Goal: Information Seeking & Learning: Learn about a topic

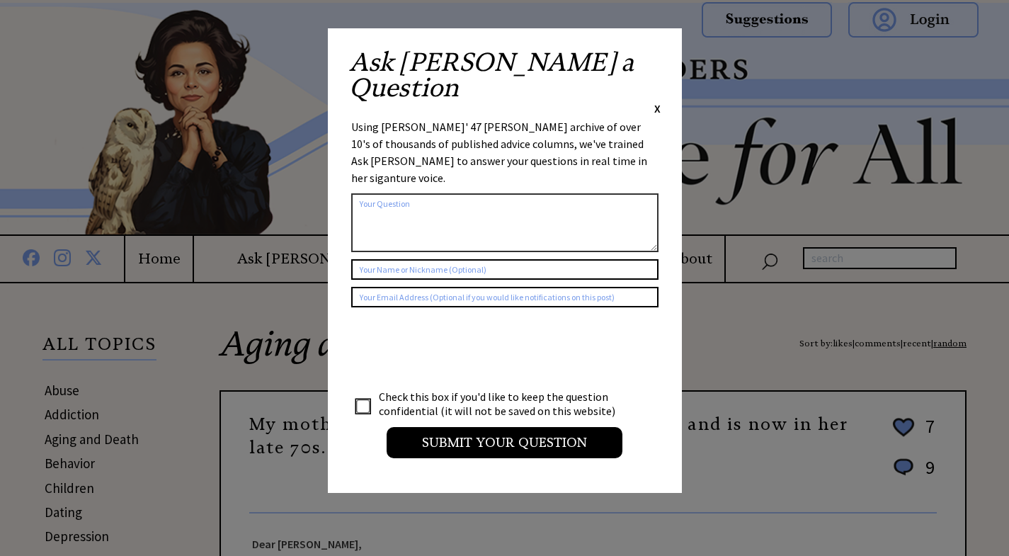
click at [659, 101] on span "X" at bounding box center [657, 108] width 6 height 14
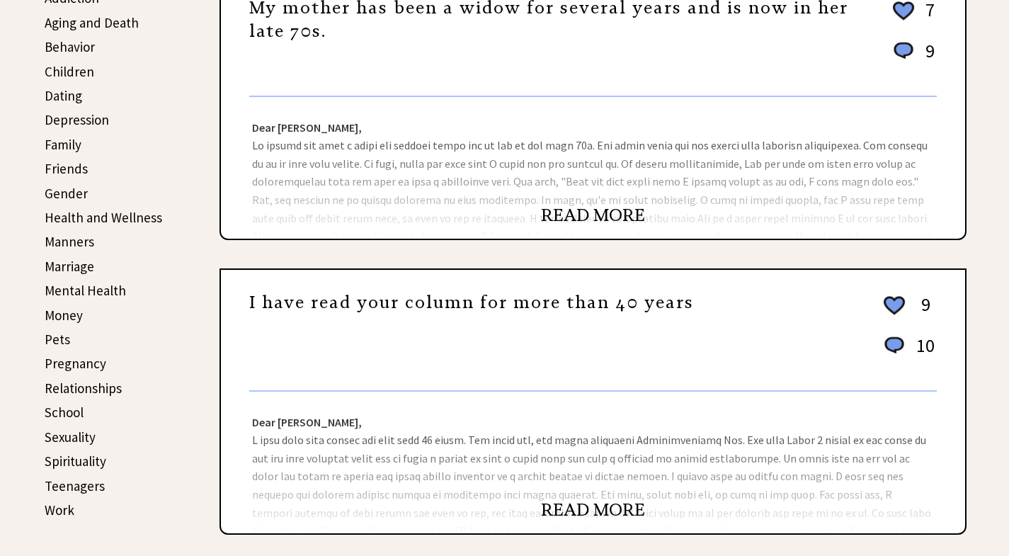
scroll to position [425, 0]
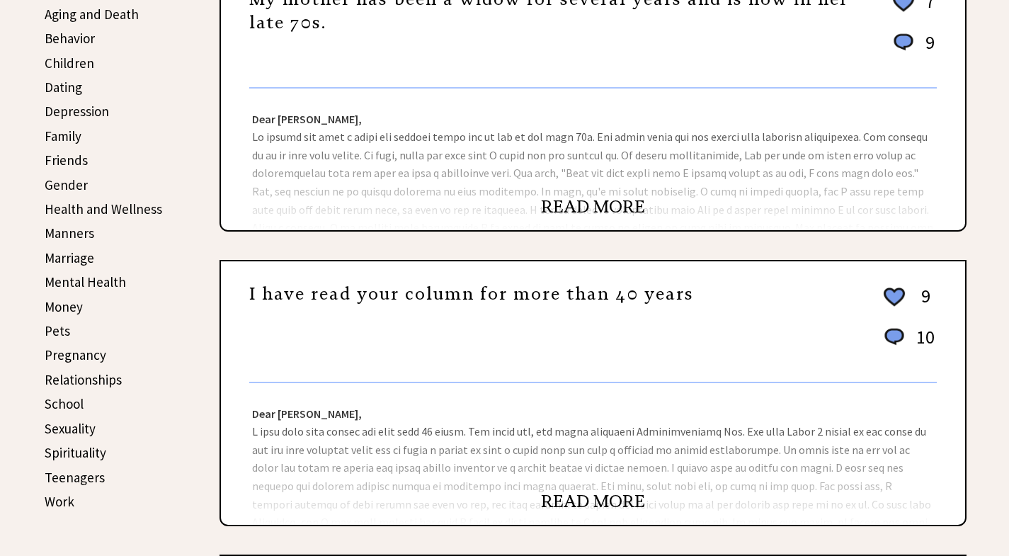
click at [611, 211] on link "READ MORE" at bounding box center [593, 206] width 104 height 21
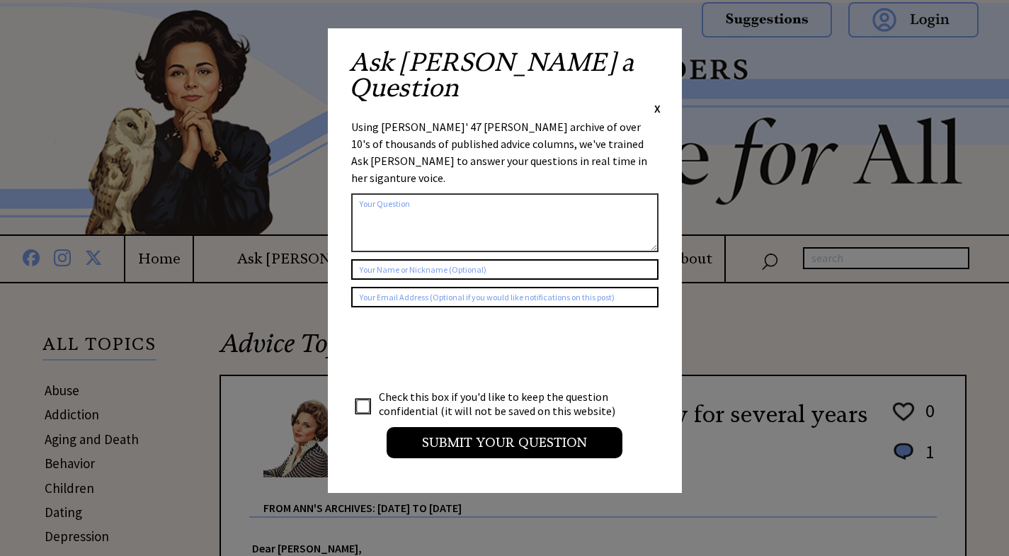
click at [663, 57] on div "Ask Ann a Question X Using Ann Landers' 47 vear archive of over 10's of thousan…" at bounding box center [505, 260] width 354 height 464
click at [658, 101] on span "X" at bounding box center [657, 108] width 6 height 14
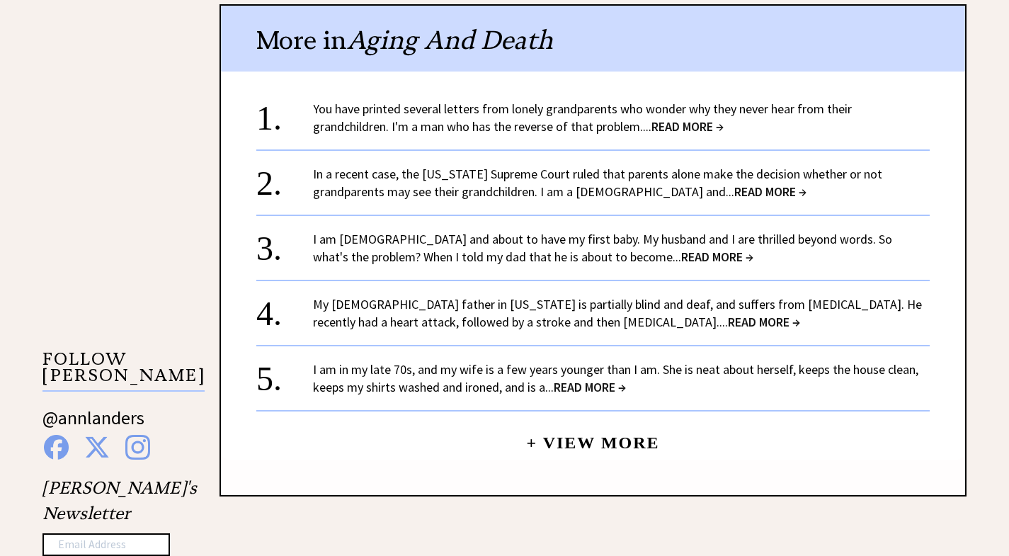
scroll to position [1203, 0]
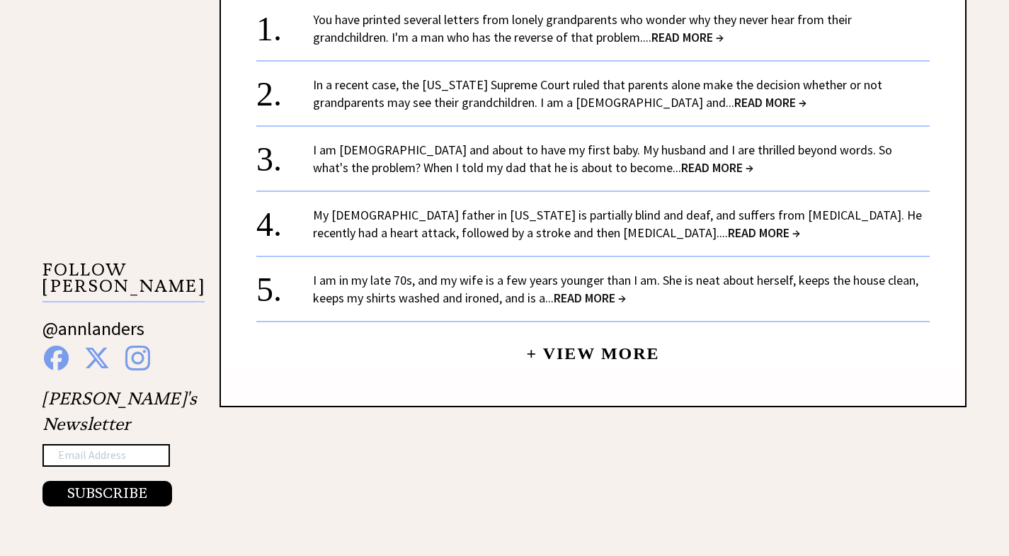
click at [495, 281] on link "I am in my late 70s, and my wife is a few years younger than I am. She is neat …" at bounding box center [615, 289] width 605 height 34
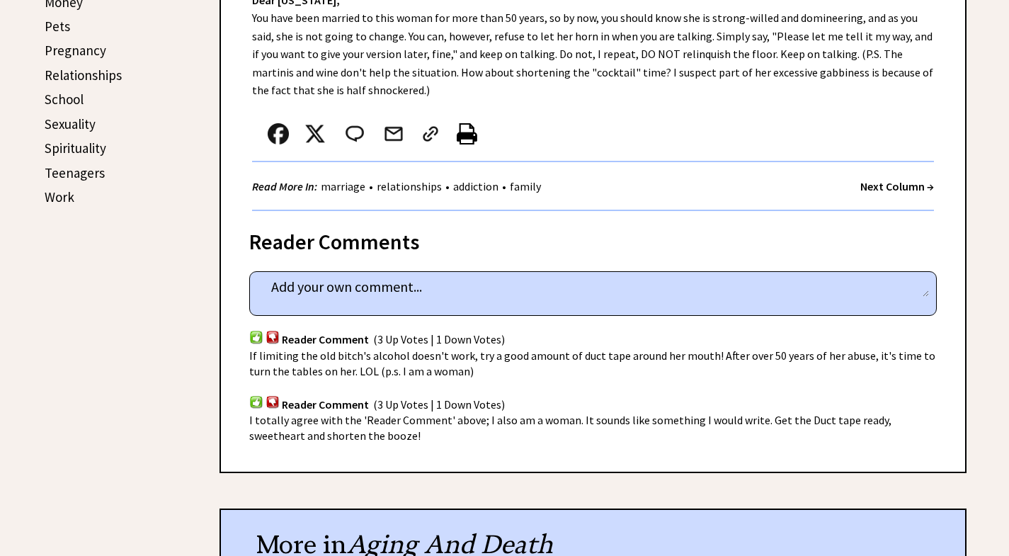
scroll to position [1062, 0]
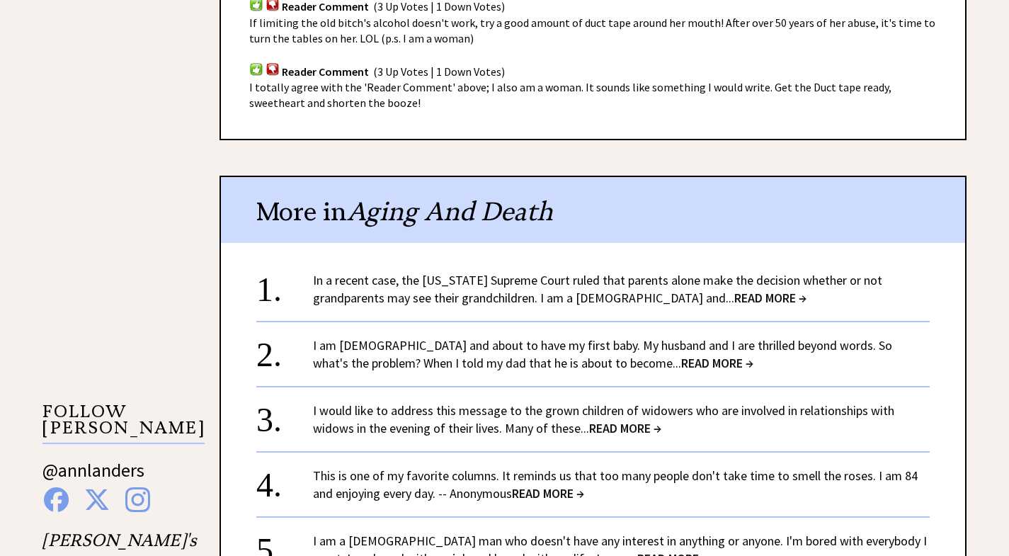
click at [491, 348] on link "I am 34 years old and about to have my first baby. My husband and I are thrille…" at bounding box center [602, 354] width 579 height 34
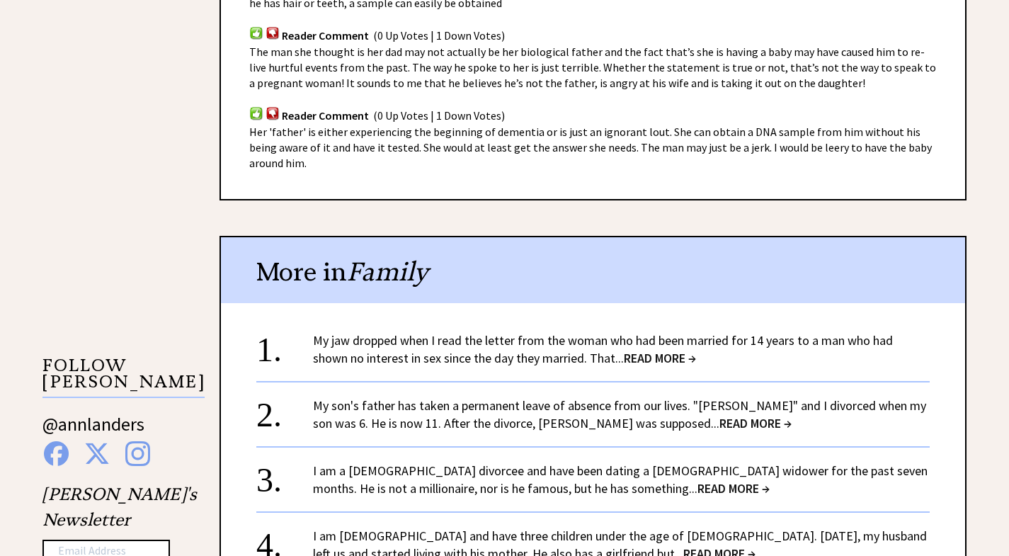
scroll to position [1133, 0]
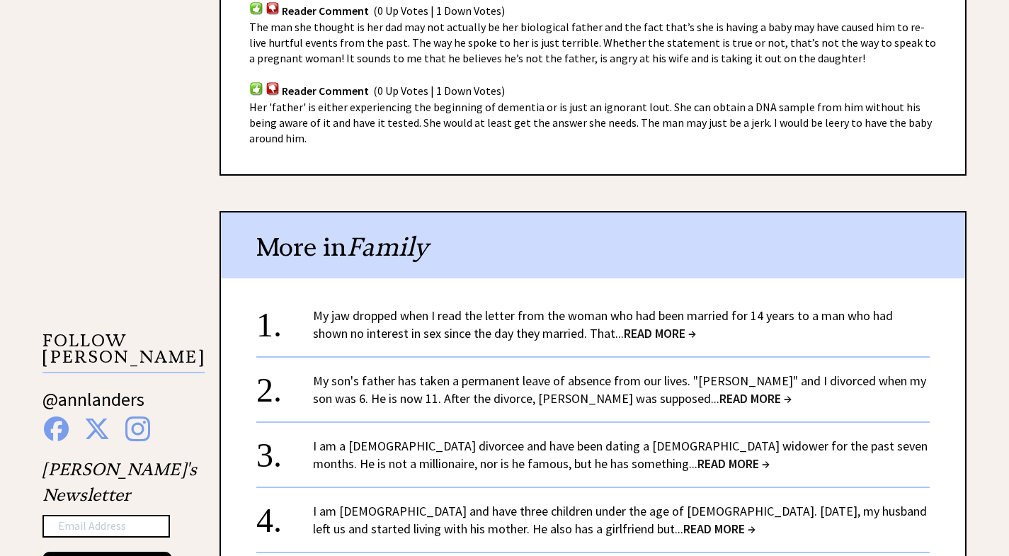
click at [481, 328] on link "My jaw dropped when I read the letter from the woman who had been married for 1…" at bounding box center [603, 324] width 580 height 34
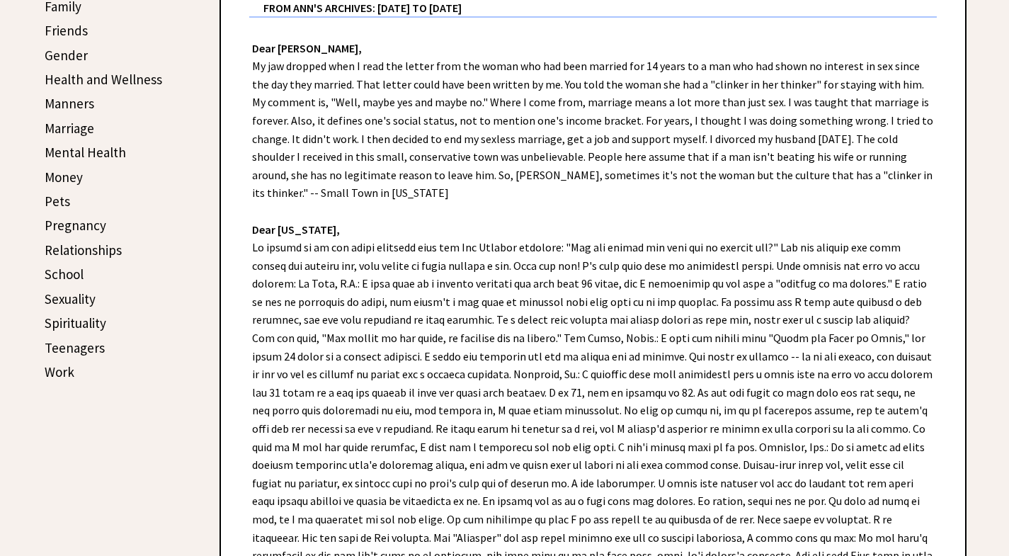
scroll to position [637, 0]
